Goal: Information Seeking & Learning: Find specific fact

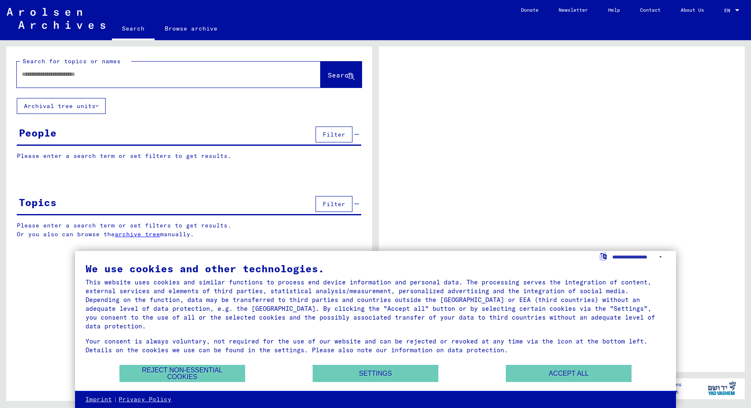
click at [76, 75] on input "text" at bounding box center [161, 74] width 279 height 9
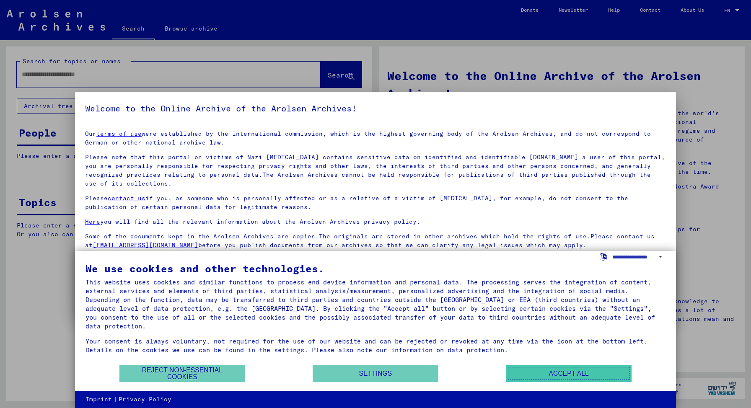
click at [531, 372] on button "Accept all" at bounding box center [569, 373] width 126 height 17
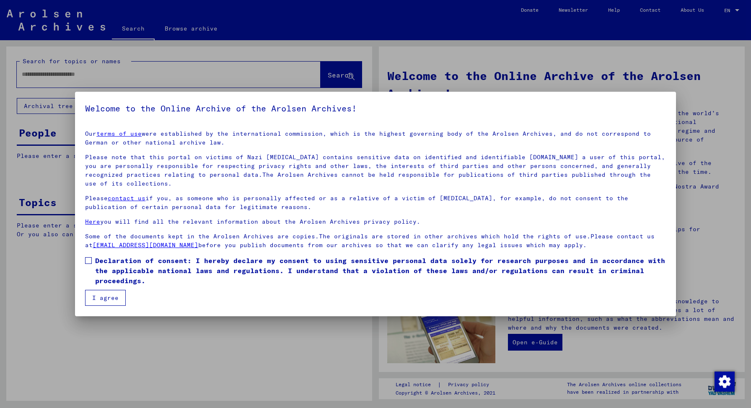
click at [88, 260] on span at bounding box center [88, 260] width 7 height 7
click at [112, 300] on button "I agree" at bounding box center [105, 298] width 41 height 16
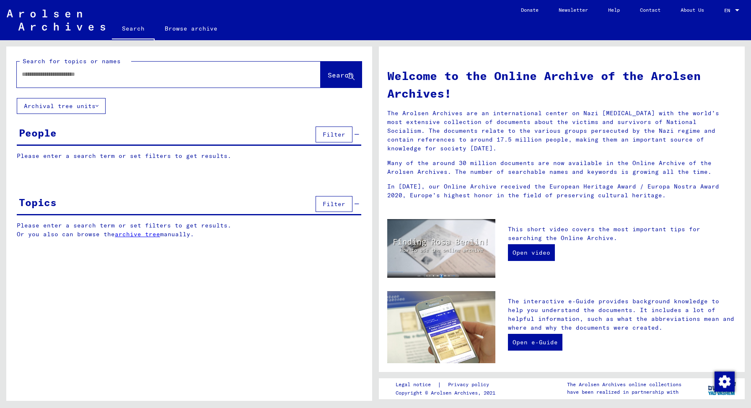
click at [148, 78] on input "text" at bounding box center [159, 74] width 274 height 9
paste input "**********"
click at [328, 76] on span "Search" at bounding box center [340, 75] width 25 height 8
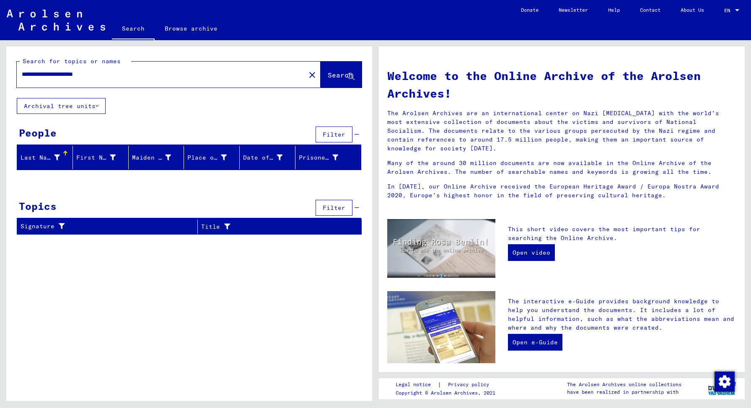
click at [125, 79] on div "**********" at bounding box center [156, 74] width 279 height 19
click at [116, 73] on input "**********" at bounding box center [159, 74] width 274 height 9
paste input "text"
click at [336, 72] on span "Search" at bounding box center [340, 75] width 25 height 8
click at [135, 75] on input "**********" at bounding box center [159, 74] width 274 height 9
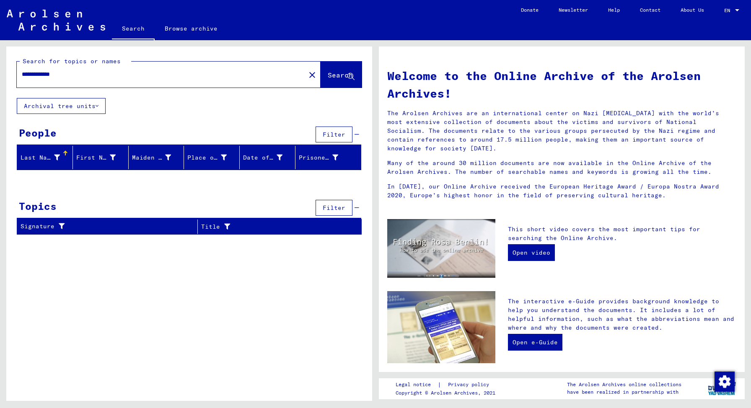
type input "**********"
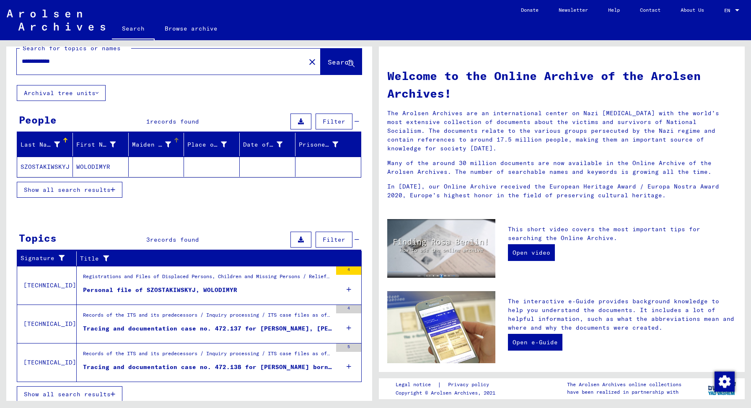
scroll to position [18, 0]
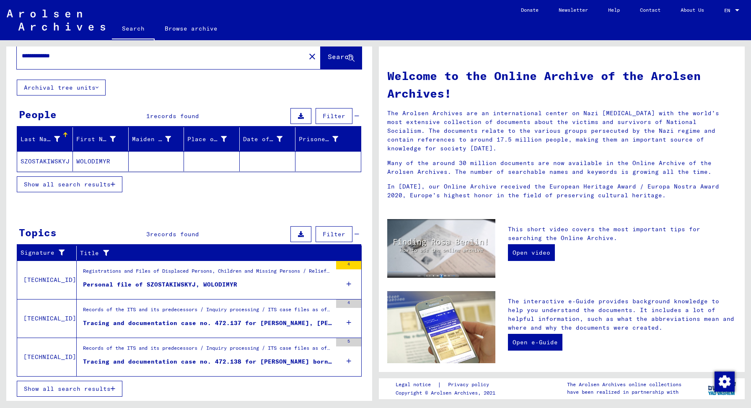
click at [223, 282] on div "Personal file of SZOSTAKIWSKYJ, WOLODIMYR" at bounding box center [160, 284] width 154 height 9
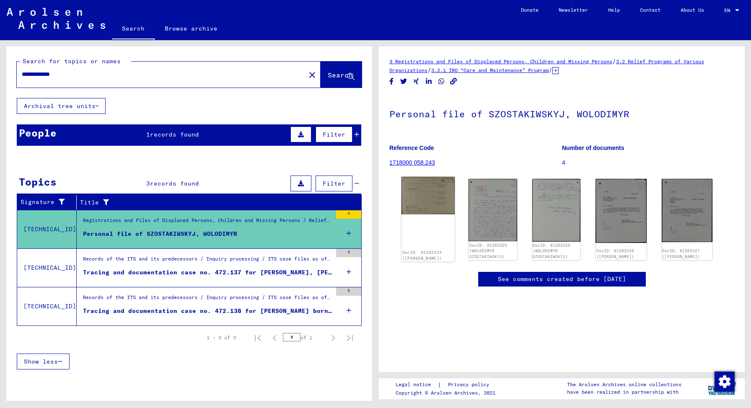
click at [426, 201] on img at bounding box center [428, 195] width 53 height 37
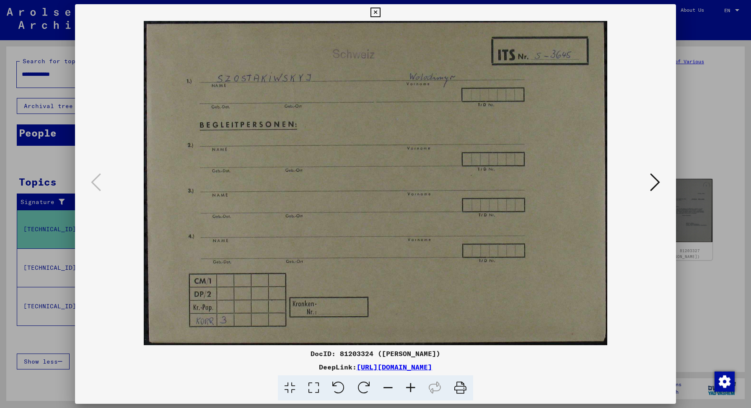
click at [706, 133] on div at bounding box center [375, 204] width 751 height 408
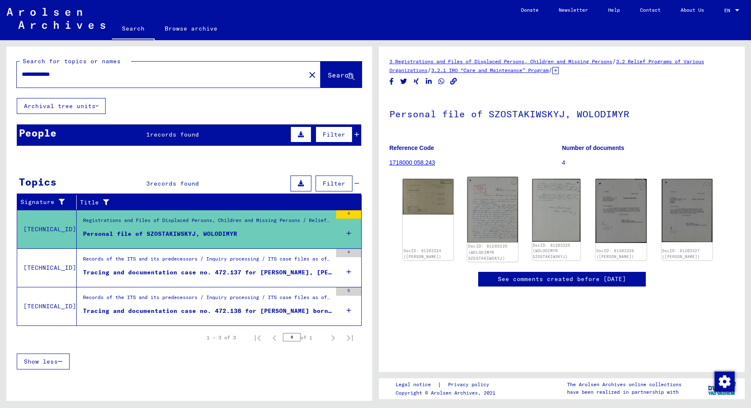
click at [494, 213] on img at bounding box center [493, 209] width 51 height 65
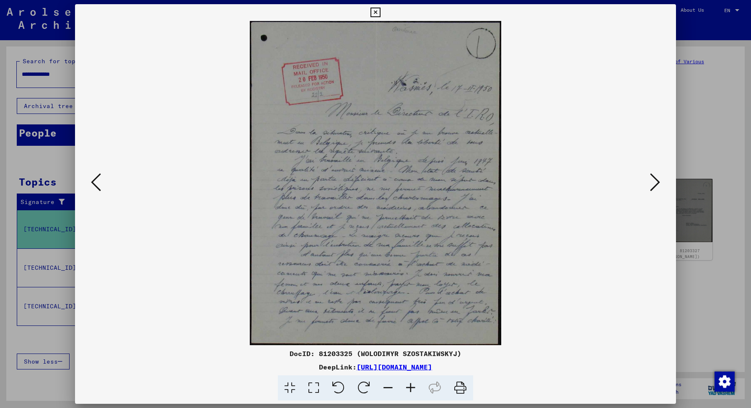
click at [703, 147] on div at bounding box center [375, 204] width 751 height 408
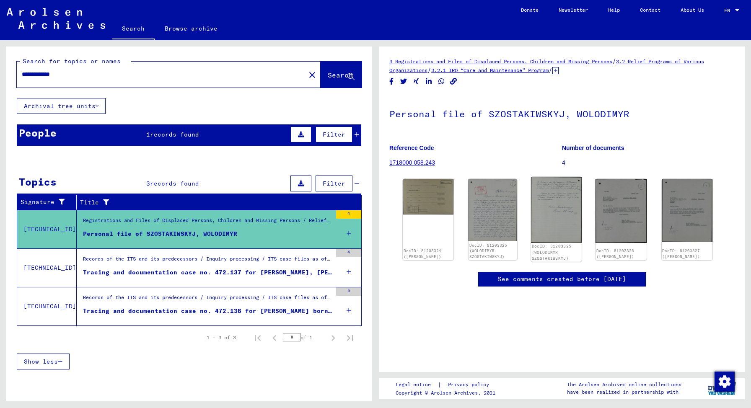
click at [556, 213] on img at bounding box center [556, 210] width 51 height 66
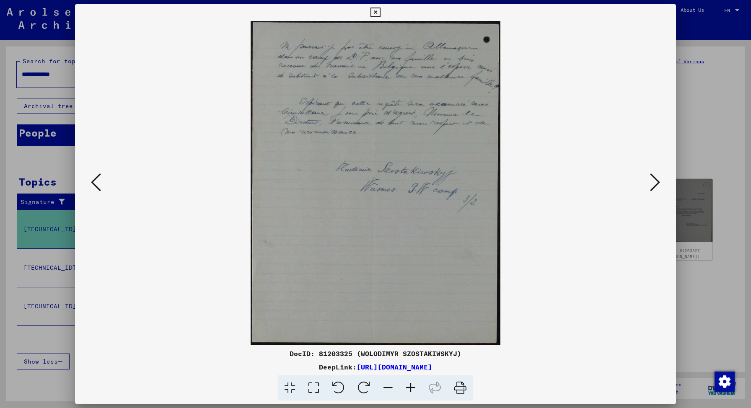
click at [695, 148] on div at bounding box center [375, 204] width 751 height 408
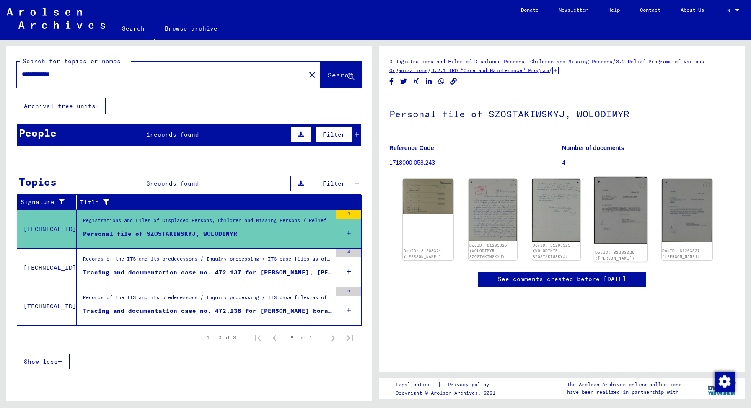
click at [623, 218] on img at bounding box center [621, 210] width 53 height 67
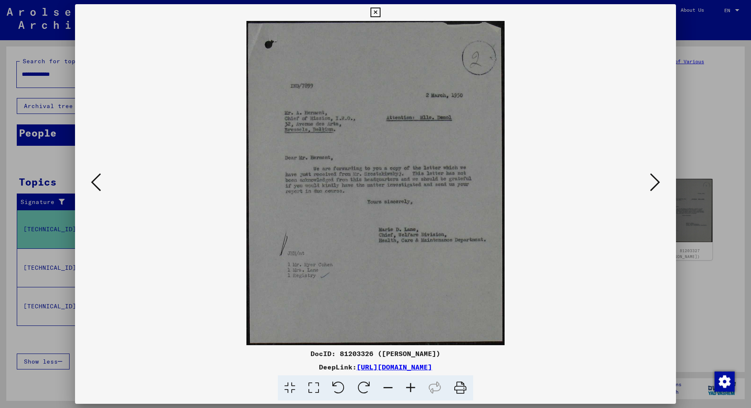
click at [705, 114] on div at bounding box center [375, 204] width 751 height 408
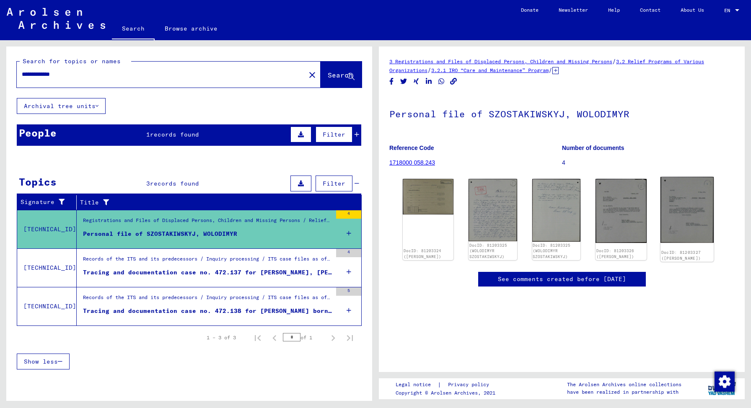
click at [687, 214] on img at bounding box center [687, 210] width 53 height 66
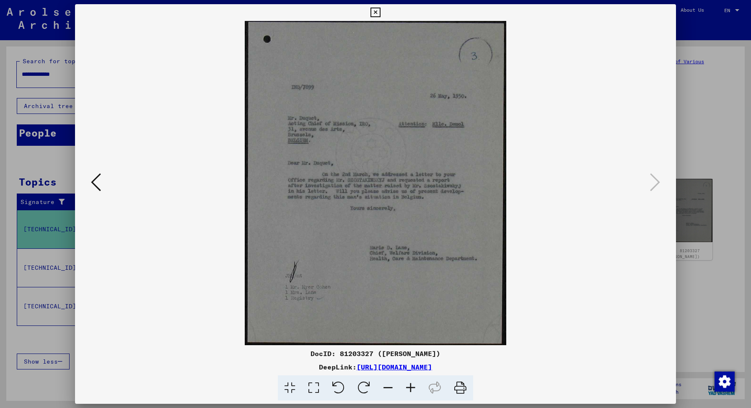
click at [695, 151] on div at bounding box center [375, 204] width 751 height 408
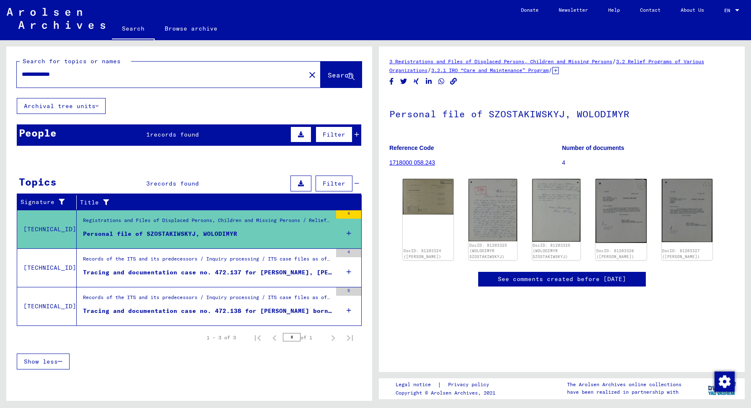
click at [238, 267] on div "Records of the ITS and its predecessors / Inquiry processing / ITS case files a…" at bounding box center [207, 261] width 249 height 12
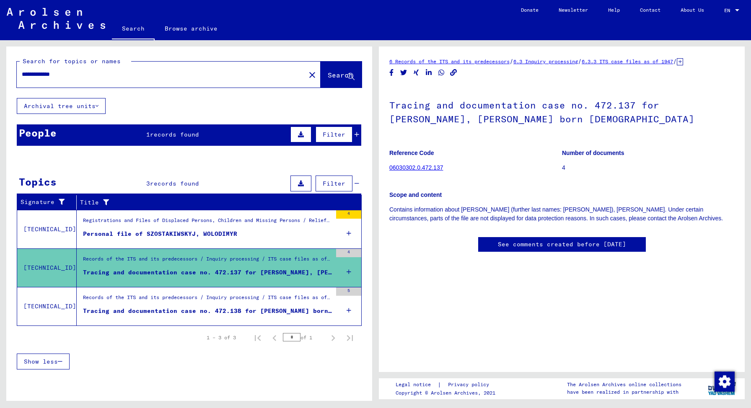
scroll to position [18, 0]
click at [219, 306] on figure "Records of the ITS and its predecessors / Inquiry processing / ITS case files a…" at bounding box center [207, 300] width 249 height 13
